Goal: Communication & Community: Participate in discussion

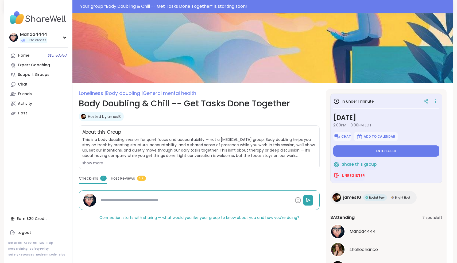
scroll to position [36, 0]
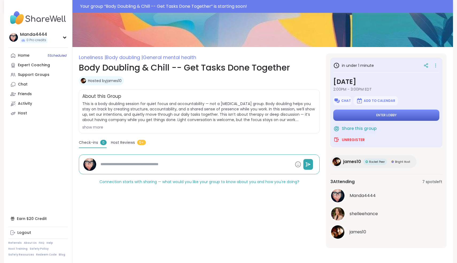
click at [386, 117] on span "Enter lobby" at bounding box center [386, 115] width 20 height 4
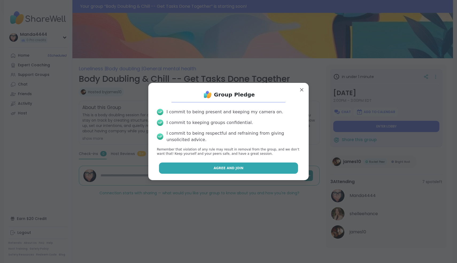
click at [234, 172] on button "Agree and Join" at bounding box center [228, 167] width 139 height 11
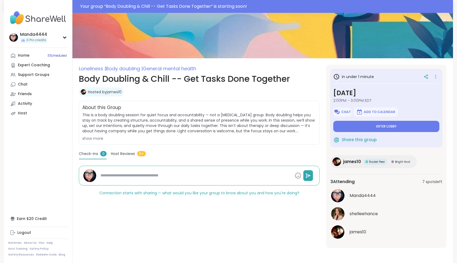
type textarea "*"
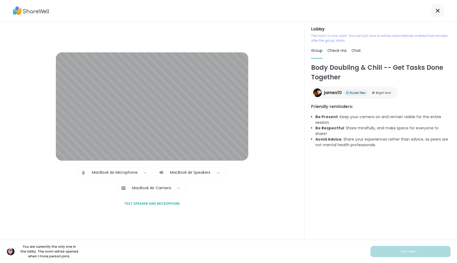
click at [439, 13] on icon at bounding box center [438, 10] width 6 height 6
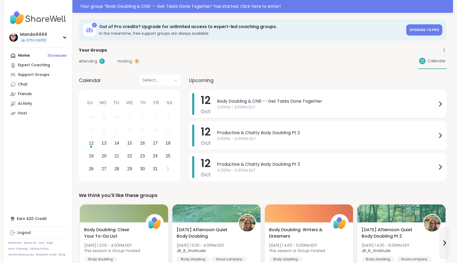
click at [298, 100] on span "Body Doubling & Chill -- Get Tasks Done Together" at bounding box center [327, 101] width 220 height 6
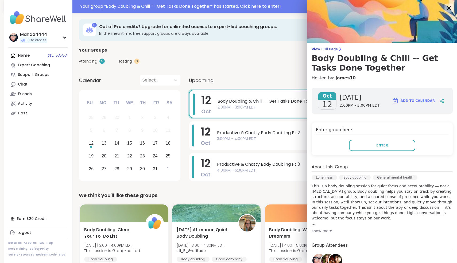
click at [449, 7] on icon at bounding box center [448, 8] width 7 height 7
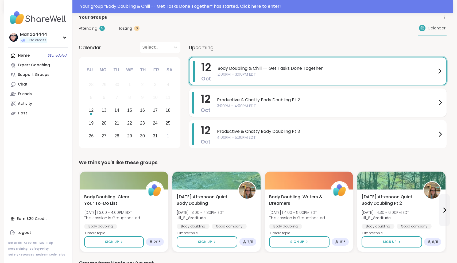
scroll to position [34, 0]
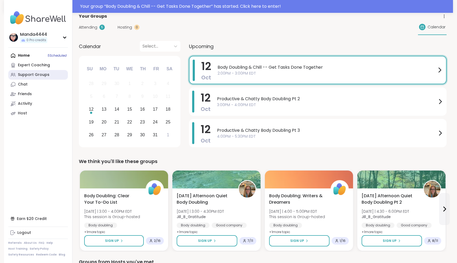
click at [41, 76] on div "Support Groups" at bounding box center [34, 74] width 32 height 5
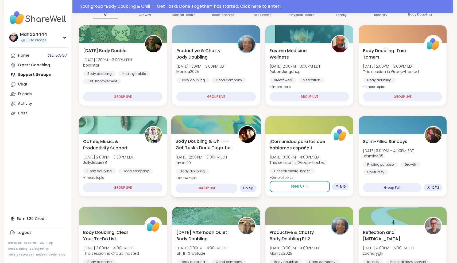
scroll to position [64, 0]
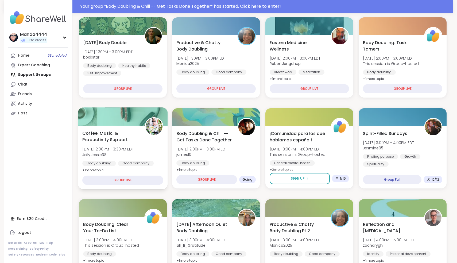
click at [121, 143] on div "Coffee, Music, & Productivity Support Sun, Oct 12 | 2:00PM - 3:30PM EDT JollyJe…" at bounding box center [122, 152] width 81 height 44
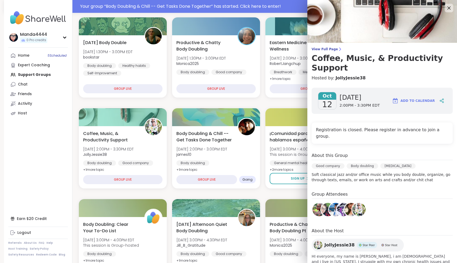
click at [25, 149] on nav "Manda4444 0 Pro credits Profile Membership Settings Help Home 5 Scheduled Exper…" at bounding box center [38, 131] width 68 height 263
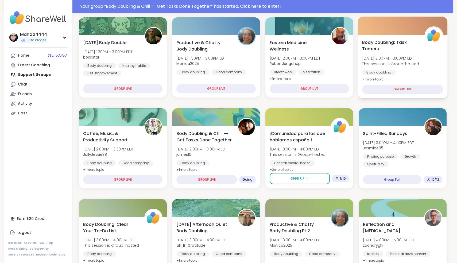
click at [403, 56] on span "Sun, Oct 12 | 2:00PM - 3:00PM EDT" at bounding box center [390, 58] width 57 height 5
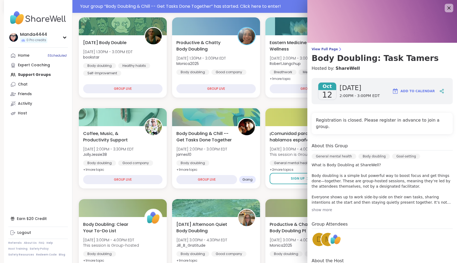
click at [325, 237] on span "m" at bounding box center [328, 239] width 6 height 10
click at [451, 7] on icon at bounding box center [448, 8] width 7 height 7
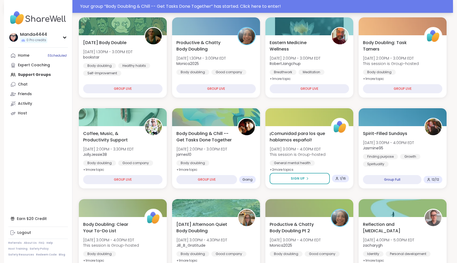
click at [370, 5] on div "Your group “ Body Doubling & Chill -- Get Tasks Done Together ” has started. Cl…" at bounding box center [265, 6] width 370 height 6
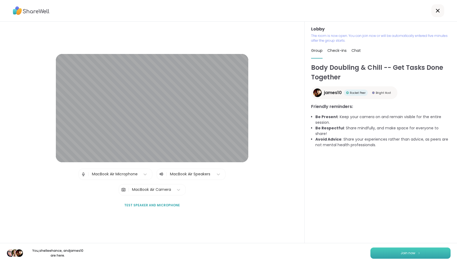
click at [417, 256] on button "Join now" at bounding box center [410, 252] width 80 height 11
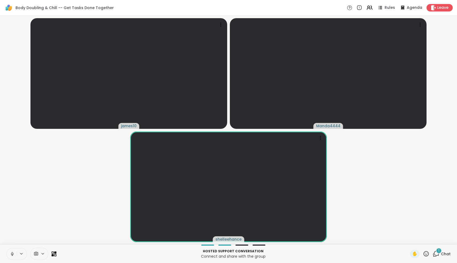
click at [437, 254] on icon at bounding box center [436, 253] width 7 height 7
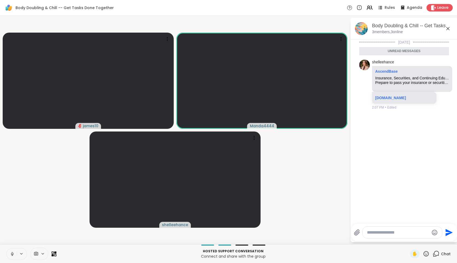
click at [448, 31] on icon at bounding box center [448, 28] width 6 height 6
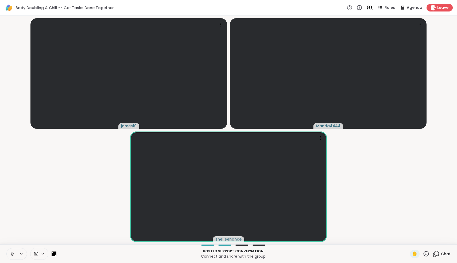
click at [12, 256] on icon at bounding box center [12, 253] width 5 height 5
click at [12, 256] on icon at bounding box center [12, 254] width 4 height 4
click at [12, 256] on icon at bounding box center [11, 253] width 5 height 5
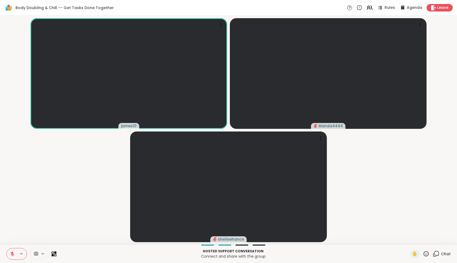
click at [12, 256] on icon at bounding box center [12, 254] width 4 height 4
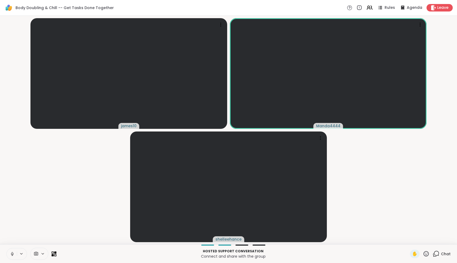
click at [12, 256] on icon at bounding box center [12, 253] width 5 height 5
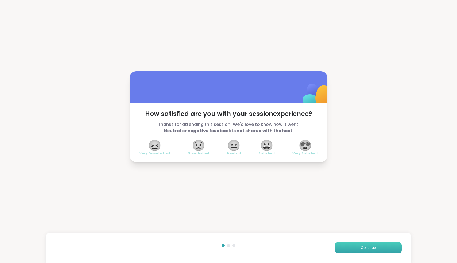
click at [380, 248] on button "Continue" at bounding box center [368, 247] width 67 height 11
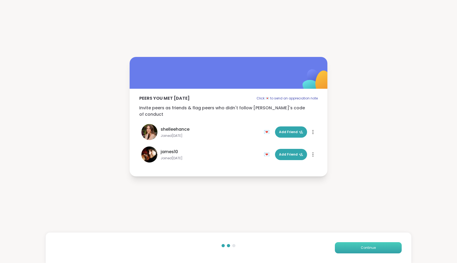
click at [380, 248] on button "Continue" at bounding box center [368, 247] width 67 height 11
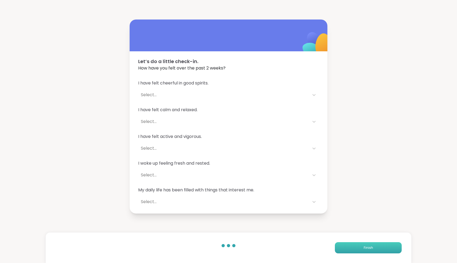
click at [380, 248] on button "Finish" at bounding box center [368, 247] width 67 height 11
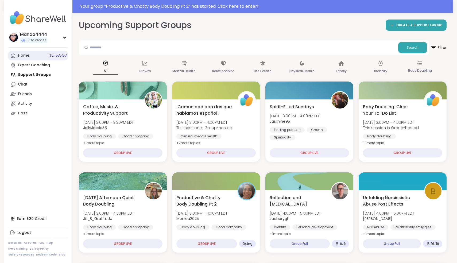
click at [29, 57] on link "Home 4 Scheduled" at bounding box center [38, 56] width 60 height 10
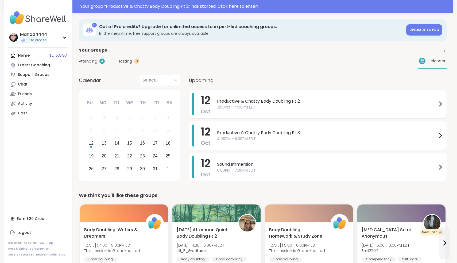
click at [319, 101] on span "Productive & Chatty Body Doubling Pt 2" at bounding box center [327, 101] width 220 height 6
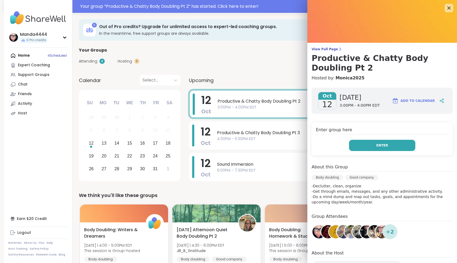
click at [386, 145] on span "Enter" at bounding box center [382, 145] width 12 height 5
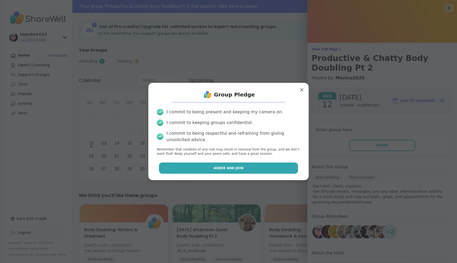
click at [234, 170] on span "Agree and Join" at bounding box center [229, 168] width 30 height 5
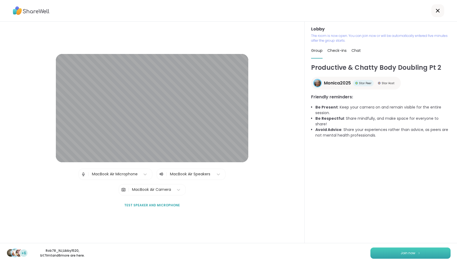
click at [426, 252] on button "Join now" at bounding box center [410, 252] width 80 height 11
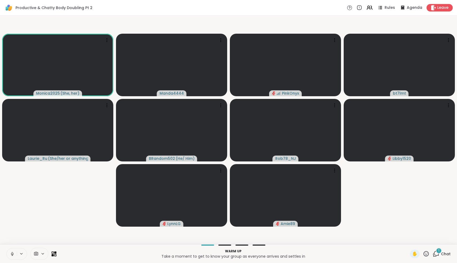
click at [12, 253] on icon at bounding box center [12, 253] width 5 height 5
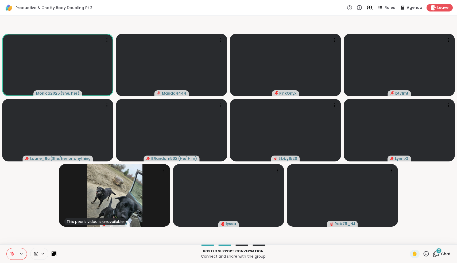
click at [12, 253] on icon at bounding box center [12, 253] width 5 height 5
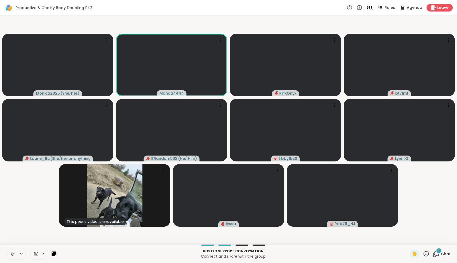
click at [12, 253] on icon at bounding box center [12, 253] width 5 height 5
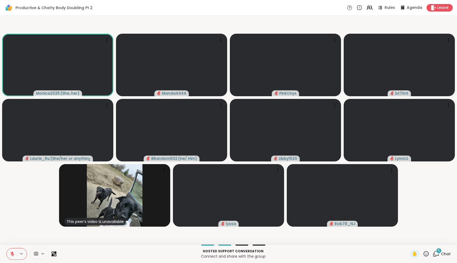
click at [438, 253] on div "5" at bounding box center [439, 251] width 6 height 6
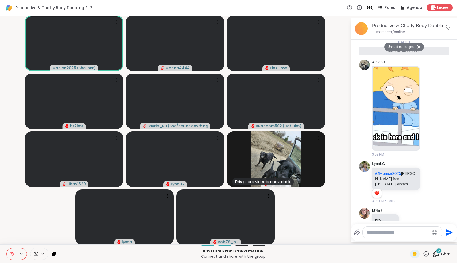
scroll to position [168, 0]
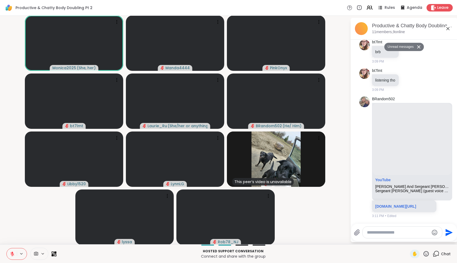
click at [382, 232] on textarea "Type your message" at bounding box center [398, 232] width 62 height 5
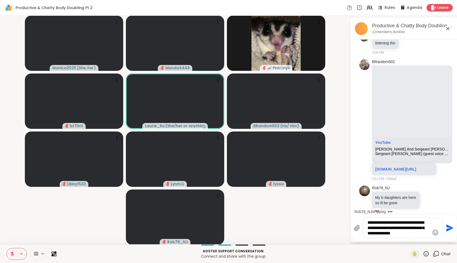
scroll to position [206, 0]
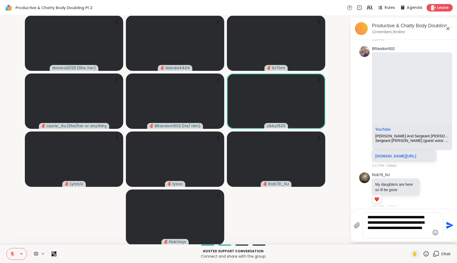
type textarea "**********"
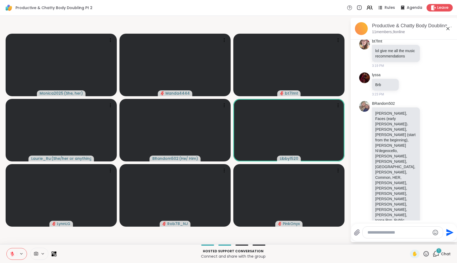
scroll to position [595, 0]
